Goal: Transaction & Acquisition: Purchase product/service

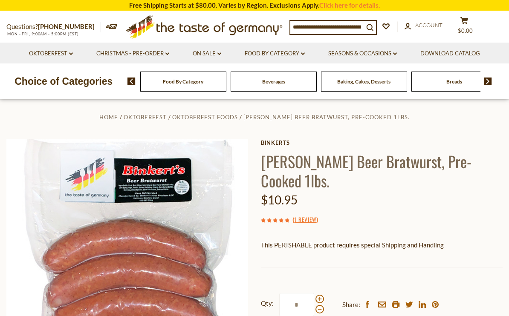
click at [301, 51] on link "Food By Category dropdown_arrow" at bounding box center [275, 53] width 60 height 9
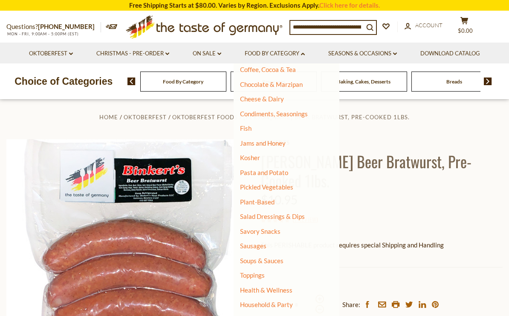
scroll to position [138, 0]
click at [261, 243] on link "Sausages" at bounding box center [253, 247] width 26 height 8
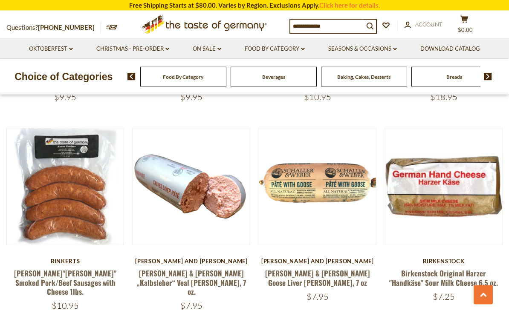
scroll to position [1858, 0]
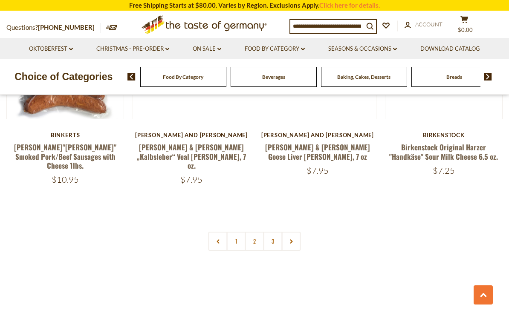
click at [257, 232] on link "2" at bounding box center [254, 241] width 19 height 19
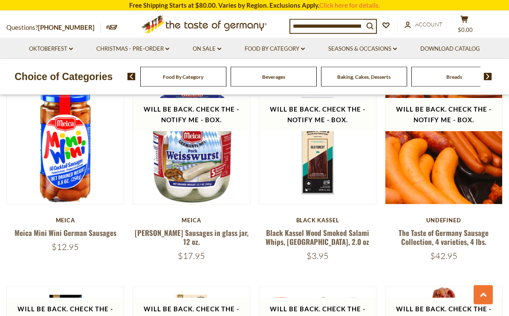
scroll to position [1458, 0]
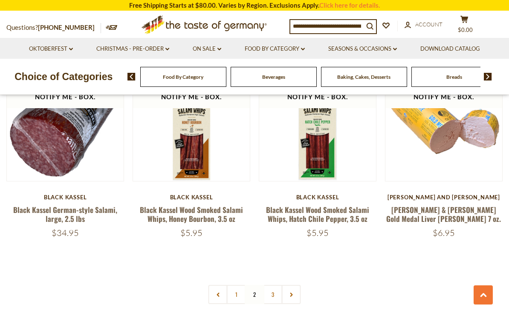
click at [279, 285] on link "3" at bounding box center [273, 294] width 19 height 19
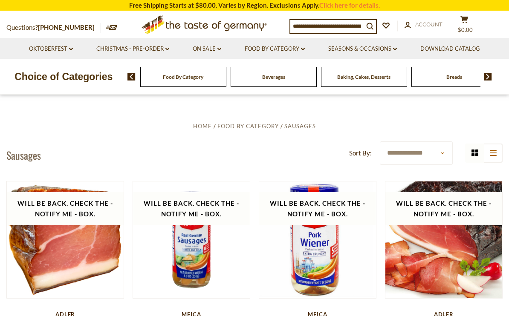
scroll to position [0, 0]
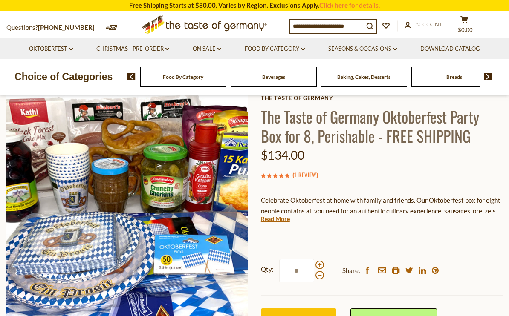
scroll to position [44, 0]
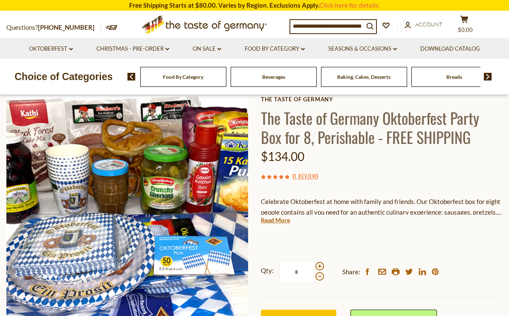
click at [281, 220] on link "Read More" at bounding box center [275, 220] width 29 height 9
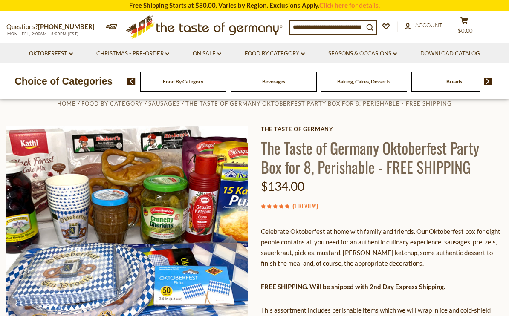
scroll to position [0, 0]
